Goal: Task Accomplishment & Management: Use online tool/utility

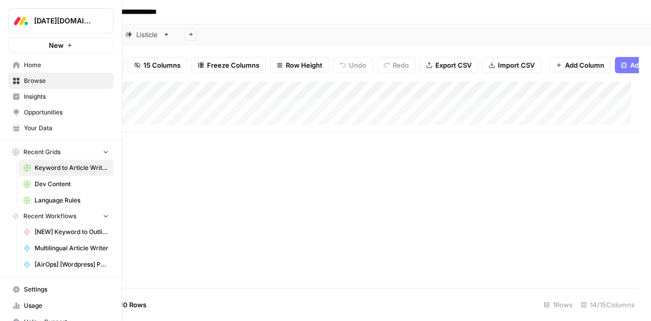
click at [47, 200] on span "Language Rules" at bounding box center [72, 200] width 74 height 9
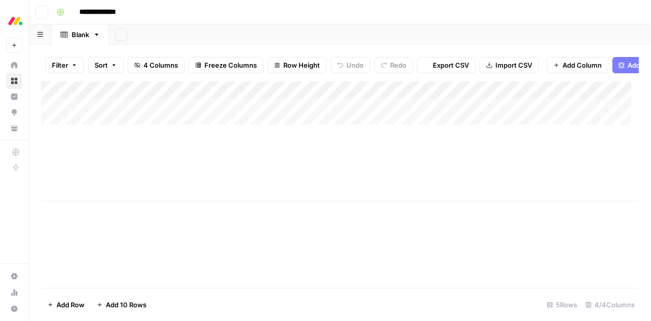
type input "**********"
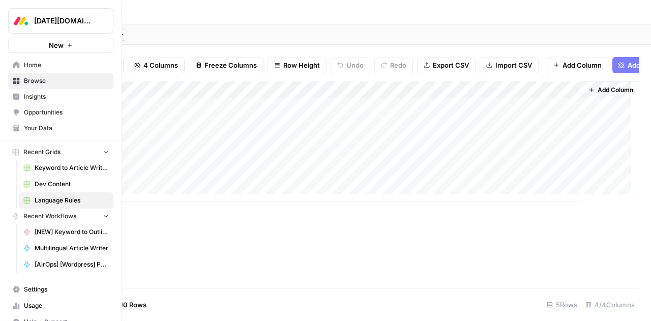
click at [25, 83] on span "Browse" at bounding box center [66, 80] width 85 height 9
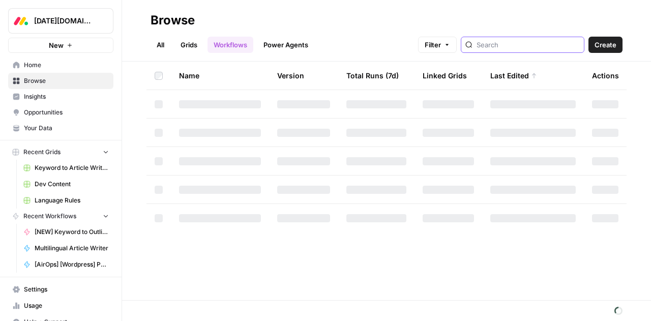
click at [500, 44] on input "search" at bounding box center [527, 45] width 103 height 10
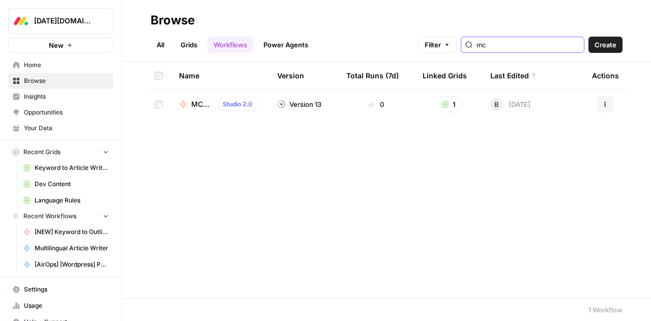
type input "mc"
click at [195, 103] on span "MC Article Writer" at bounding box center [202, 104] width 23 height 10
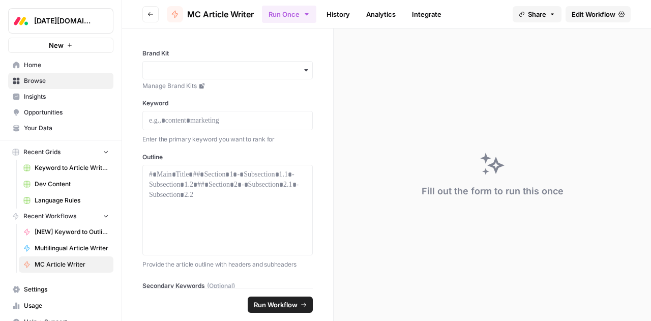
click at [590, 16] on span "Edit Workflow" at bounding box center [593, 14] width 44 height 10
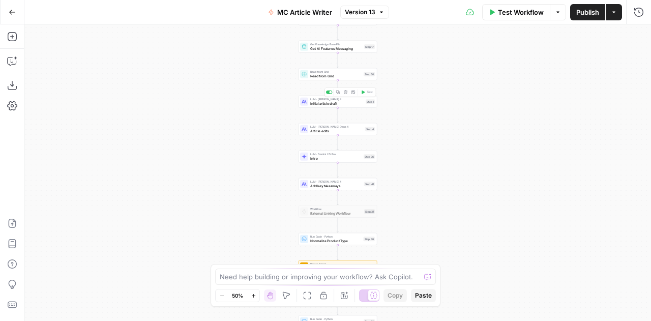
click at [320, 104] on span "Initial article draft" at bounding box center [336, 103] width 53 height 5
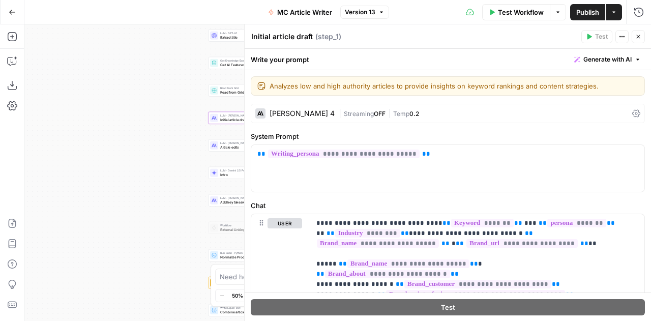
drag, startPoint x: 219, startPoint y: 158, endPoint x: 128, endPoint y: 174, distance: 92.4
click at [128, 174] on div "Workflow Set Inputs Inputs Google Search Google Search Step 2 Run Code · Python…" at bounding box center [337, 172] width 626 height 296
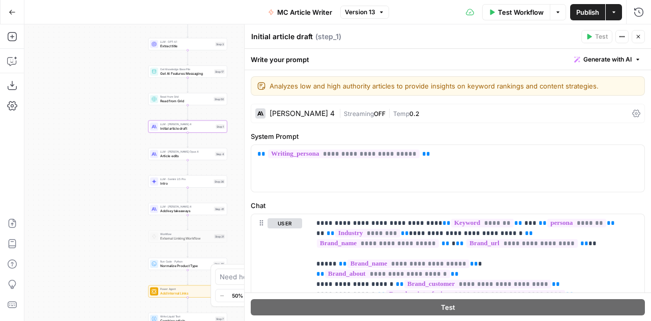
drag, startPoint x: 173, startPoint y: 168, endPoint x: 110, endPoint y: 177, distance: 63.1
click at [110, 177] on div "Workflow Set Inputs Inputs Google Search Google Search Step 2 Run Code · Python…" at bounding box center [337, 172] width 626 height 296
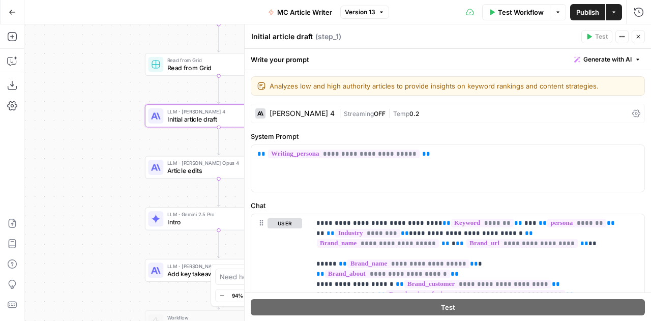
drag, startPoint x: 225, startPoint y: 88, endPoint x: 260, endPoint y: 89, distance: 34.6
click at [260, 89] on body "[DATE][DOMAIN_NAME] New Home Browse Insights Opportunities Your Data Recent Gri…" at bounding box center [325, 160] width 651 height 321
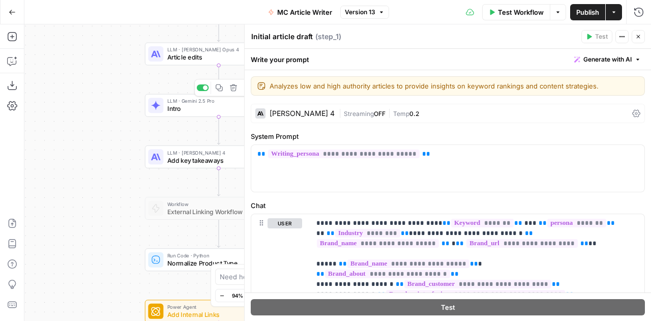
click at [192, 110] on span "Intro" at bounding box center [215, 109] width 96 height 10
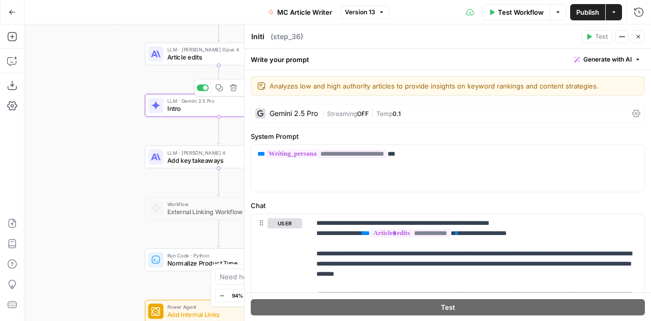
type textarea "Intro"
click at [297, 113] on div "Gemini 2.5 Pro" at bounding box center [293, 113] width 48 height 7
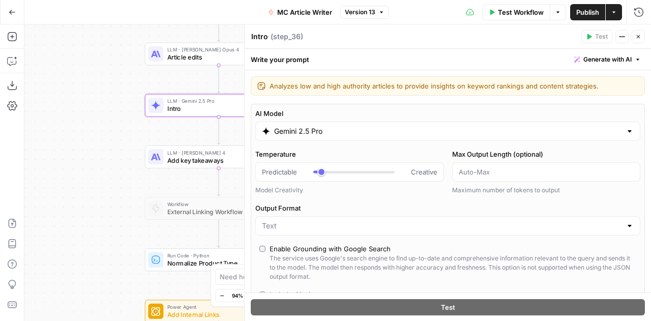
click at [295, 132] on input "Gemini 2.5 Pro" at bounding box center [447, 131] width 347 height 10
click at [638, 35] on icon "button" at bounding box center [638, 37] width 6 height 6
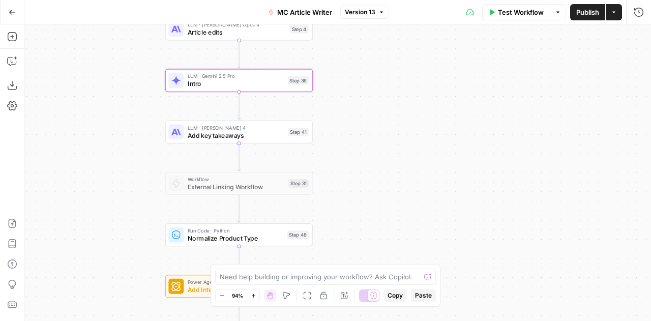
drag, startPoint x: 324, startPoint y: 153, endPoint x: 354, endPoint y: 126, distance: 40.6
click at [354, 126] on div "Workflow Set Inputs Inputs Google Search Google Search Step 2 Run Code · Python…" at bounding box center [337, 172] width 626 height 296
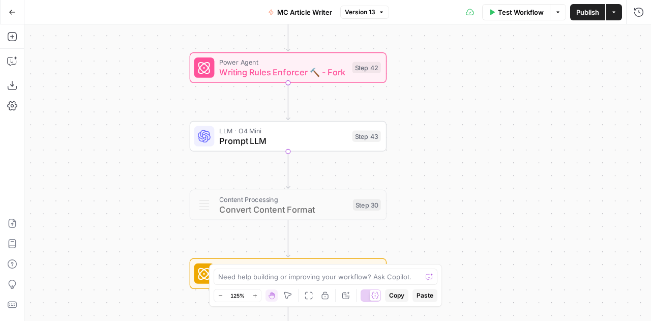
click at [461, 135] on div "Workflow Set Inputs Inputs Google Search Google Search Step 2 Run Code · Python…" at bounding box center [337, 172] width 626 height 296
click at [615, 179] on div "Workflow Set Inputs Inputs Google Search Google Search Step 2 Run Code · Python…" at bounding box center [337, 172] width 626 height 296
